Goal: Find contact information: Find contact information

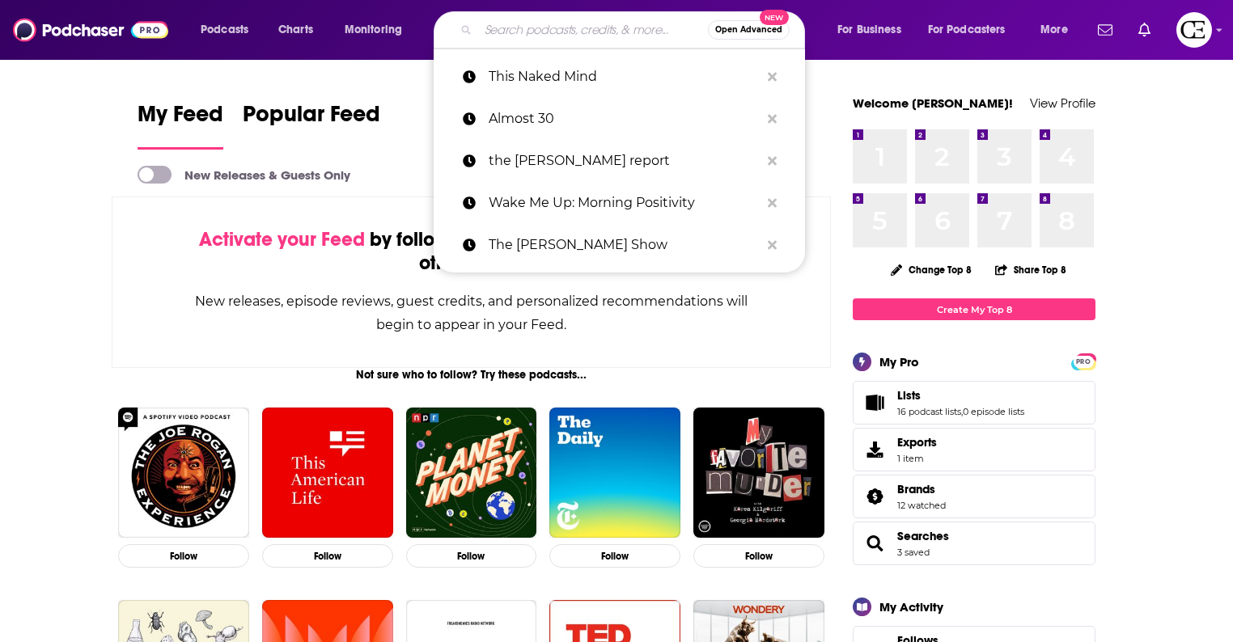
paste input "Huberman Lab"
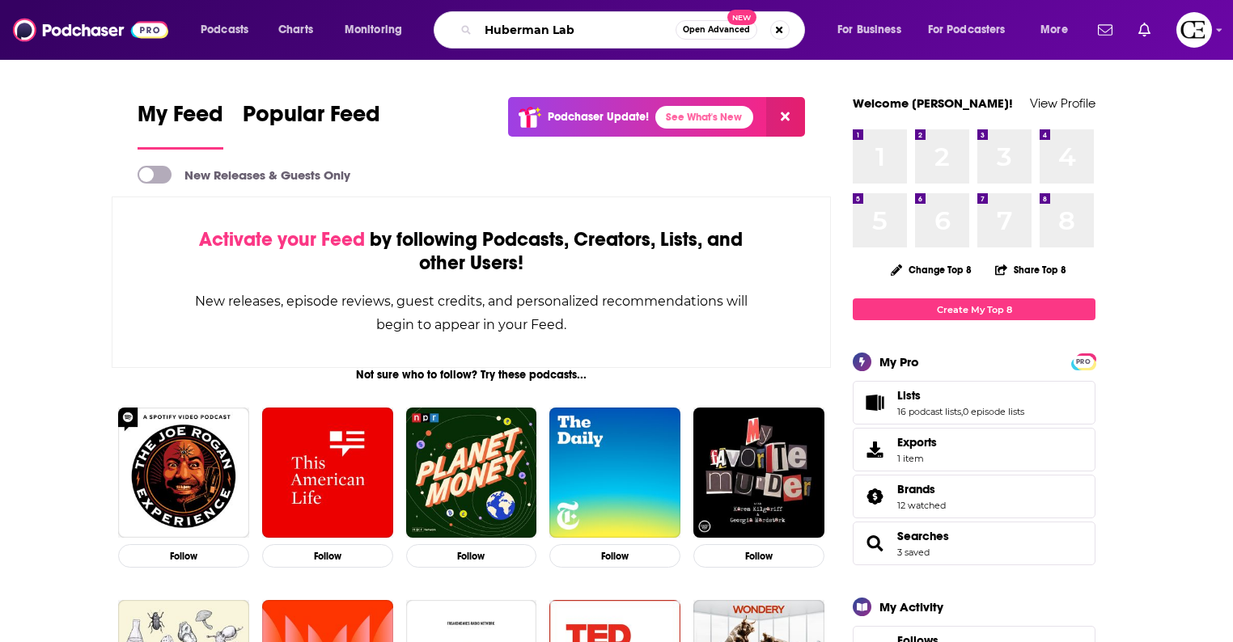
type input "Huberman Lab"
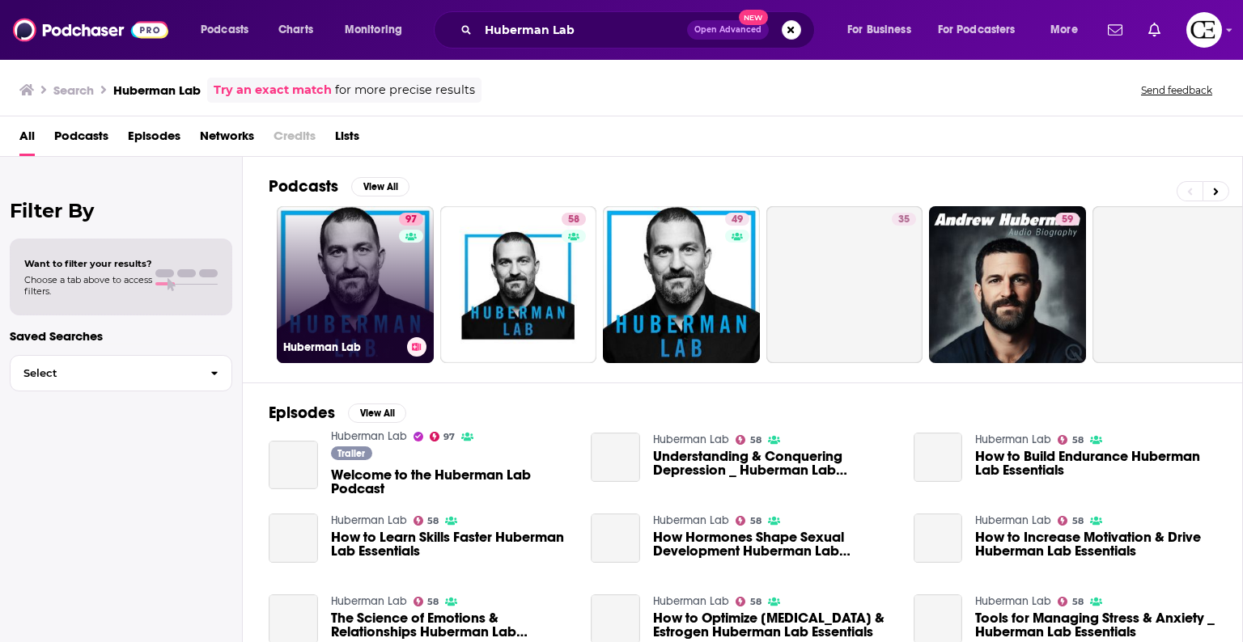
click at [359, 267] on link "97 Huberman Lab" at bounding box center [355, 284] width 157 height 157
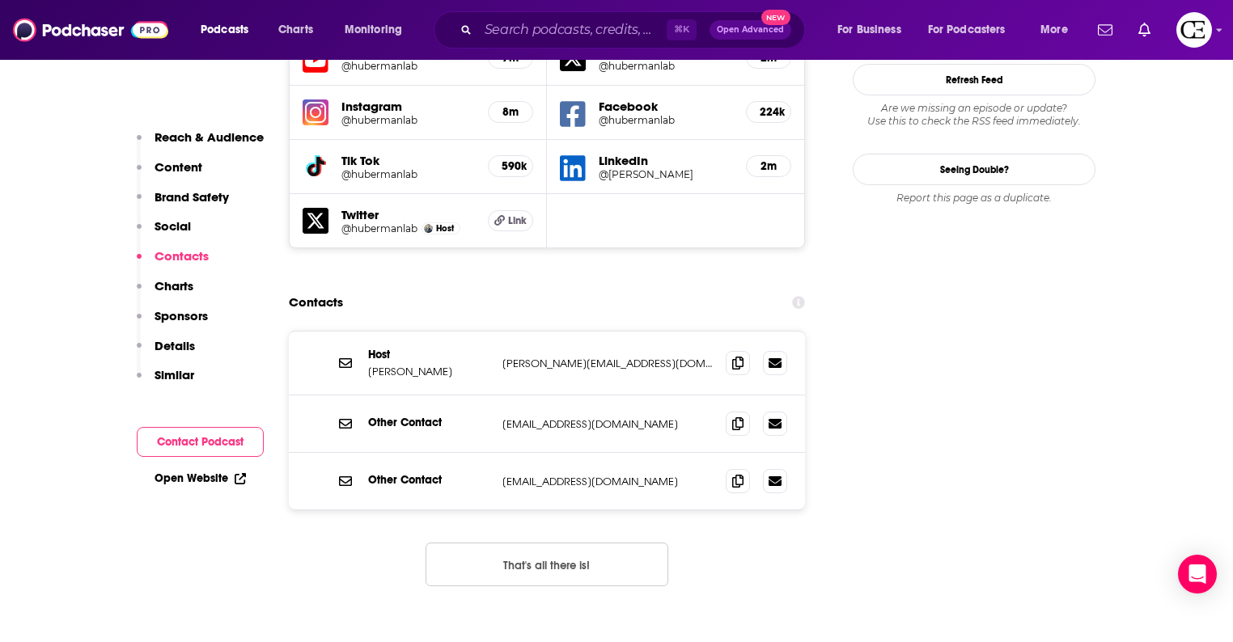
scroll to position [1972, 0]
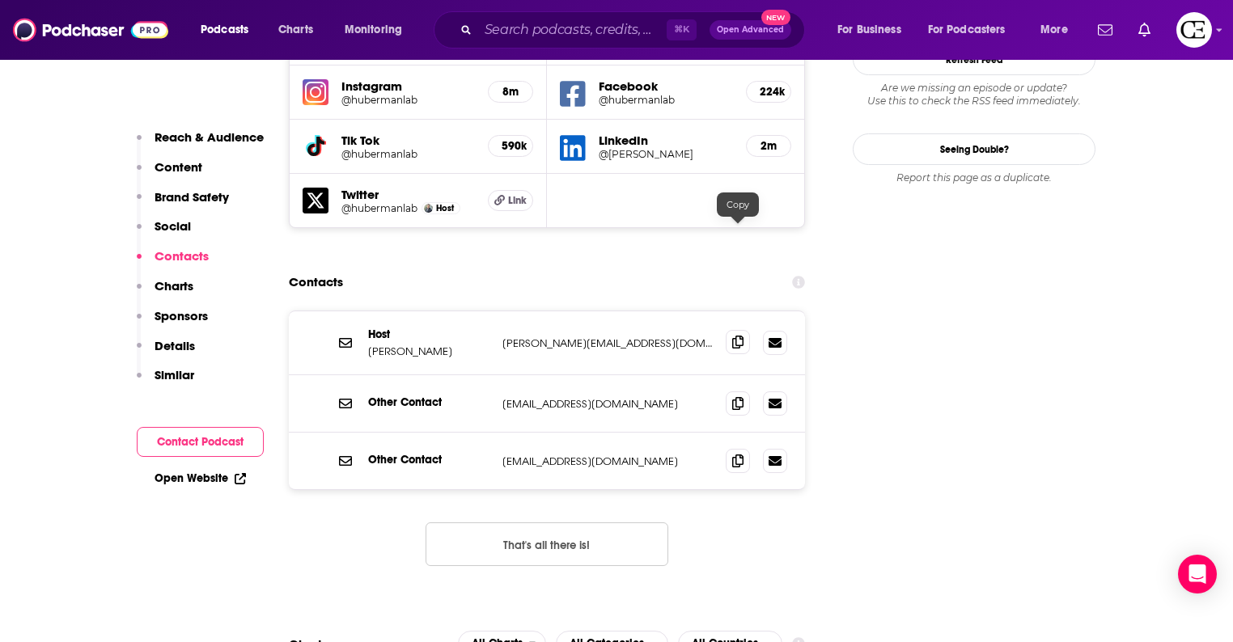
click at [737, 330] on span at bounding box center [738, 342] width 24 height 24
click at [734, 396] on icon at bounding box center [737, 402] width 11 height 13
click at [737, 454] on icon at bounding box center [737, 460] width 11 height 13
